Goal: Task Accomplishment & Management: Manage account settings

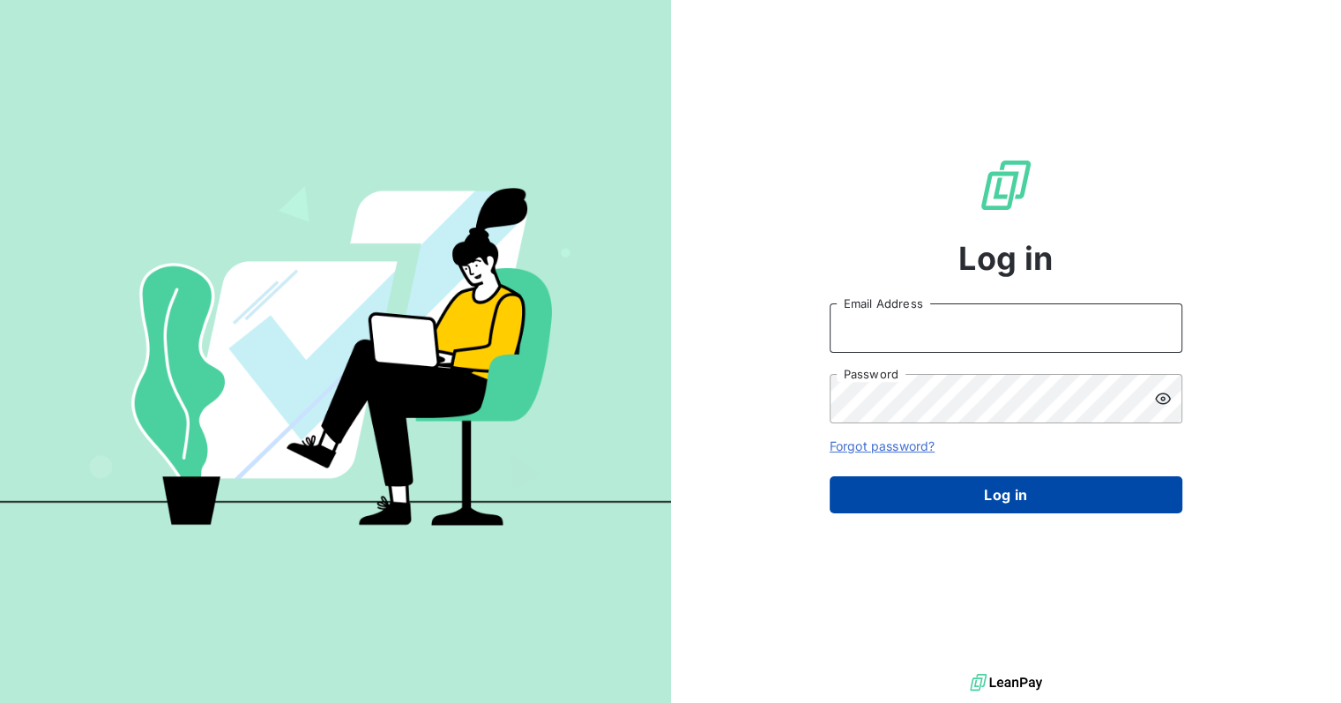
type input "[EMAIL_ADDRESS][DOMAIN_NAME]"
click at [1030, 502] on button "Log in" at bounding box center [1006, 494] width 353 height 37
